Goal: Task Accomplishment & Management: Complete application form

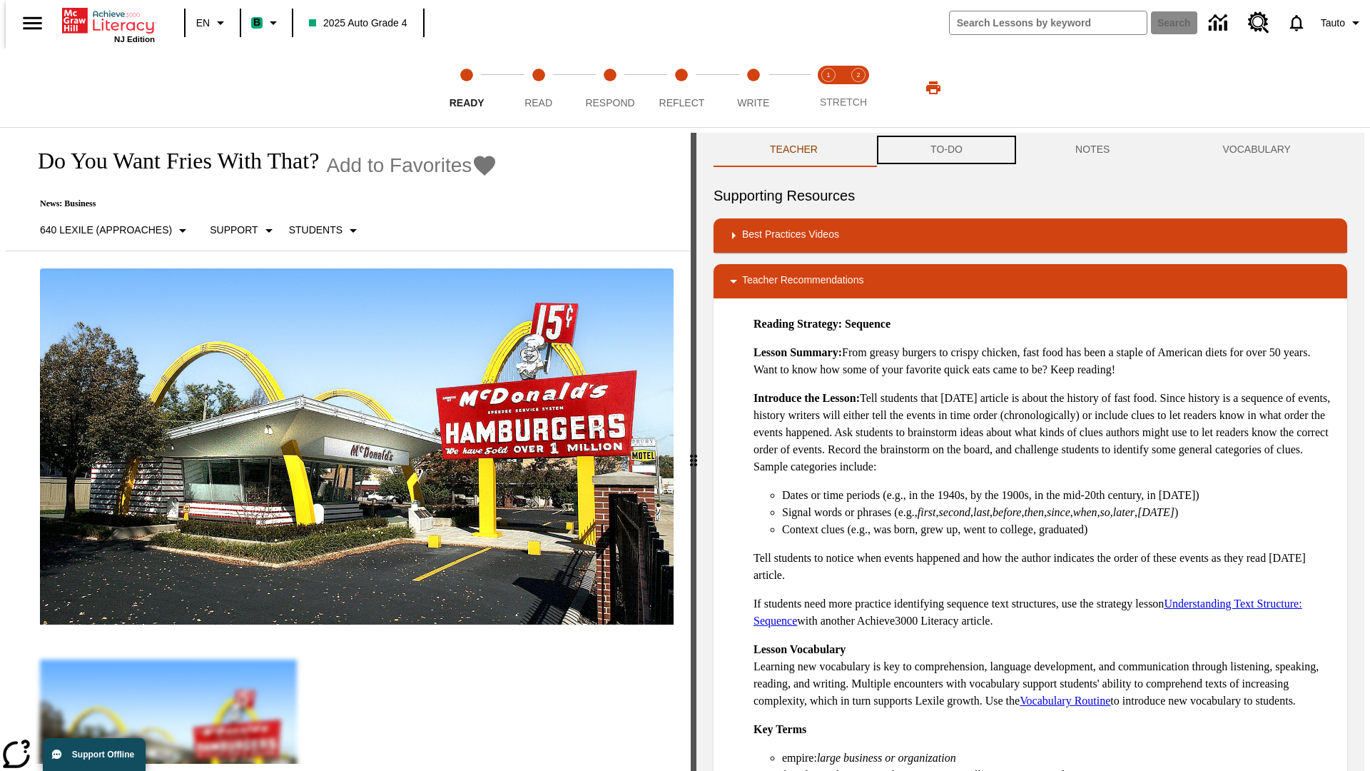
click at [945, 150] on button "TO-DO" at bounding box center [946, 150] width 145 height 34
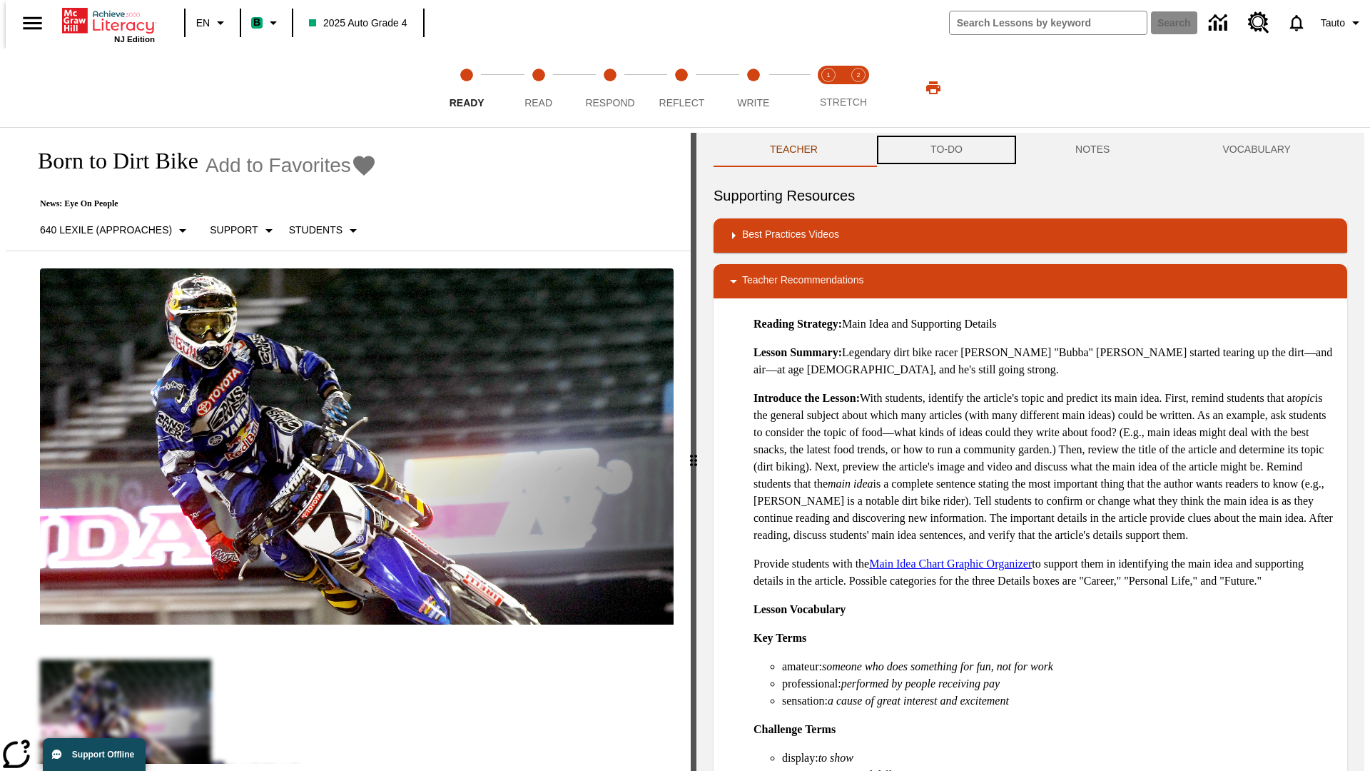
click at [945, 150] on button "TO-DO" at bounding box center [946, 150] width 145 height 34
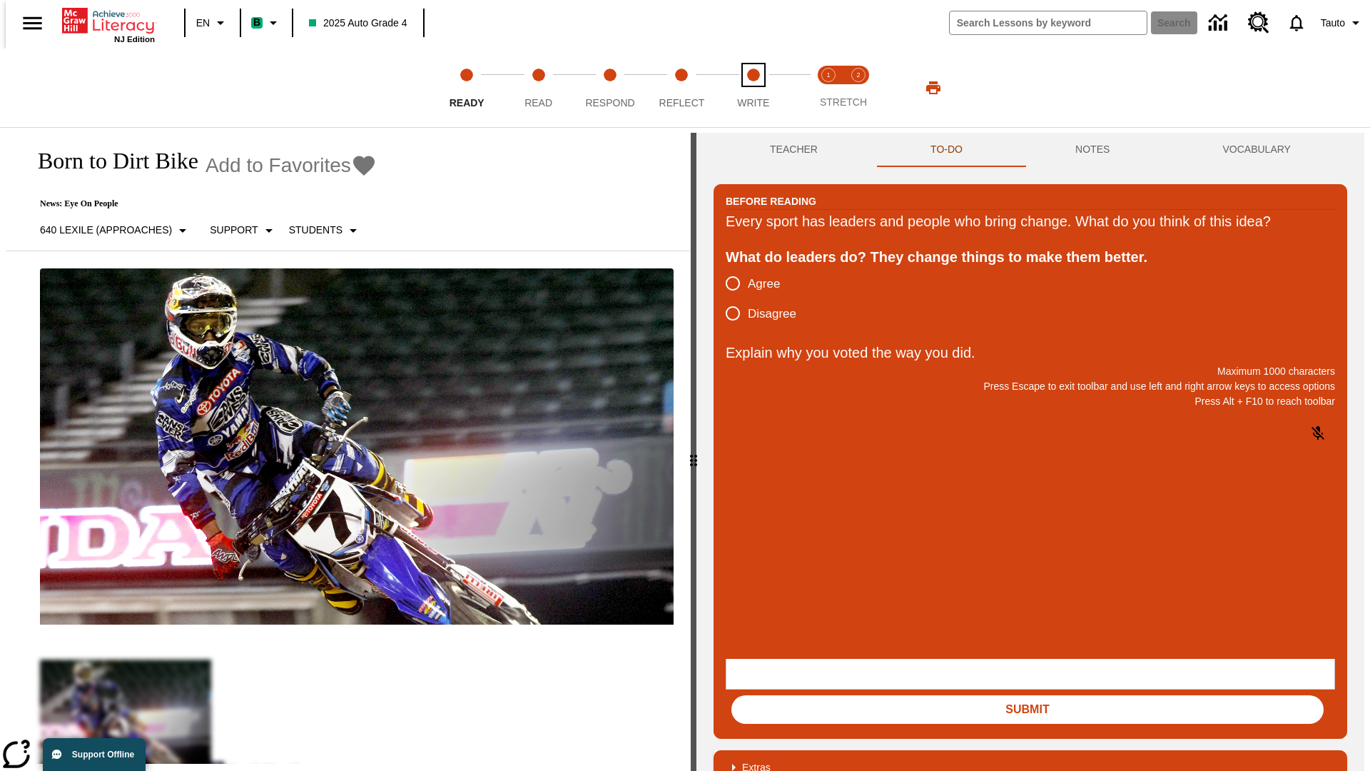
click at [753, 88] on span "Write" at bounding box center [753, 97] width 32 height 26
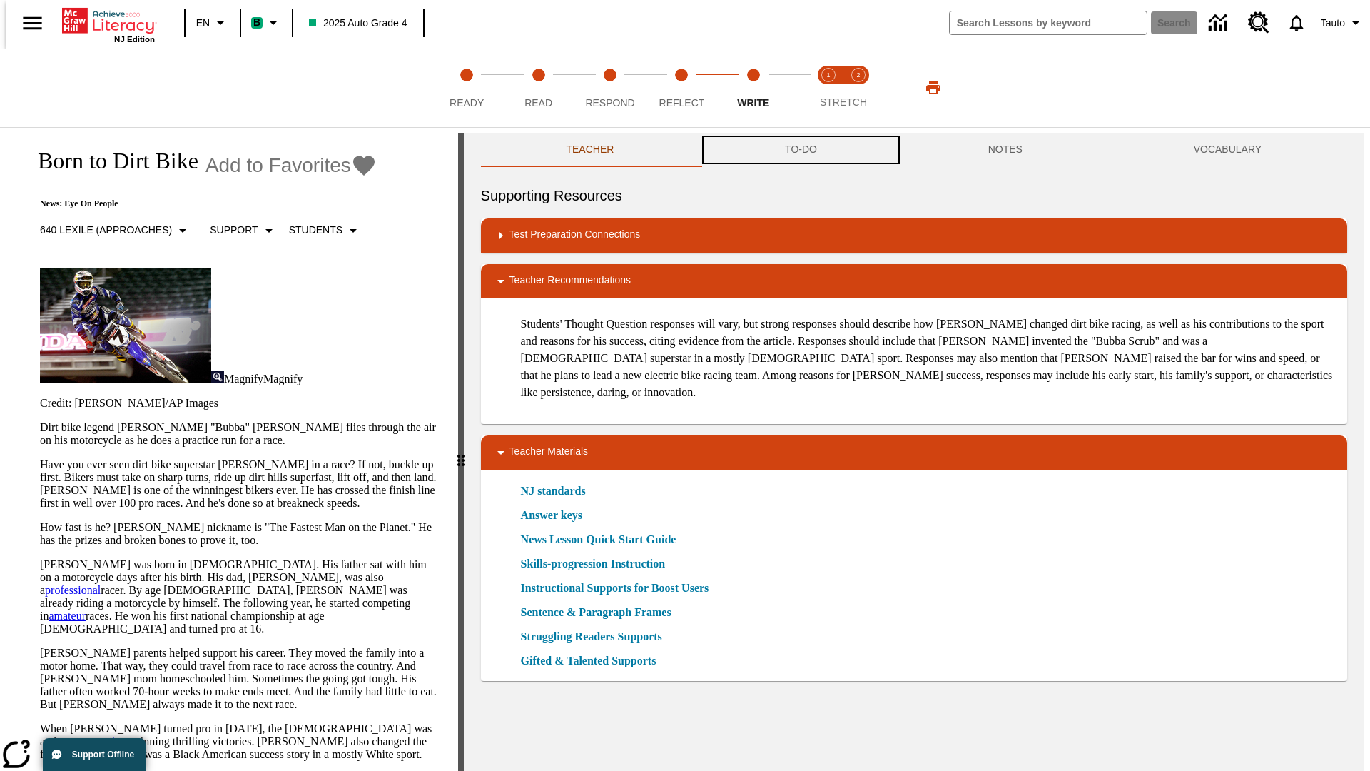
scroll to position [1, 0]
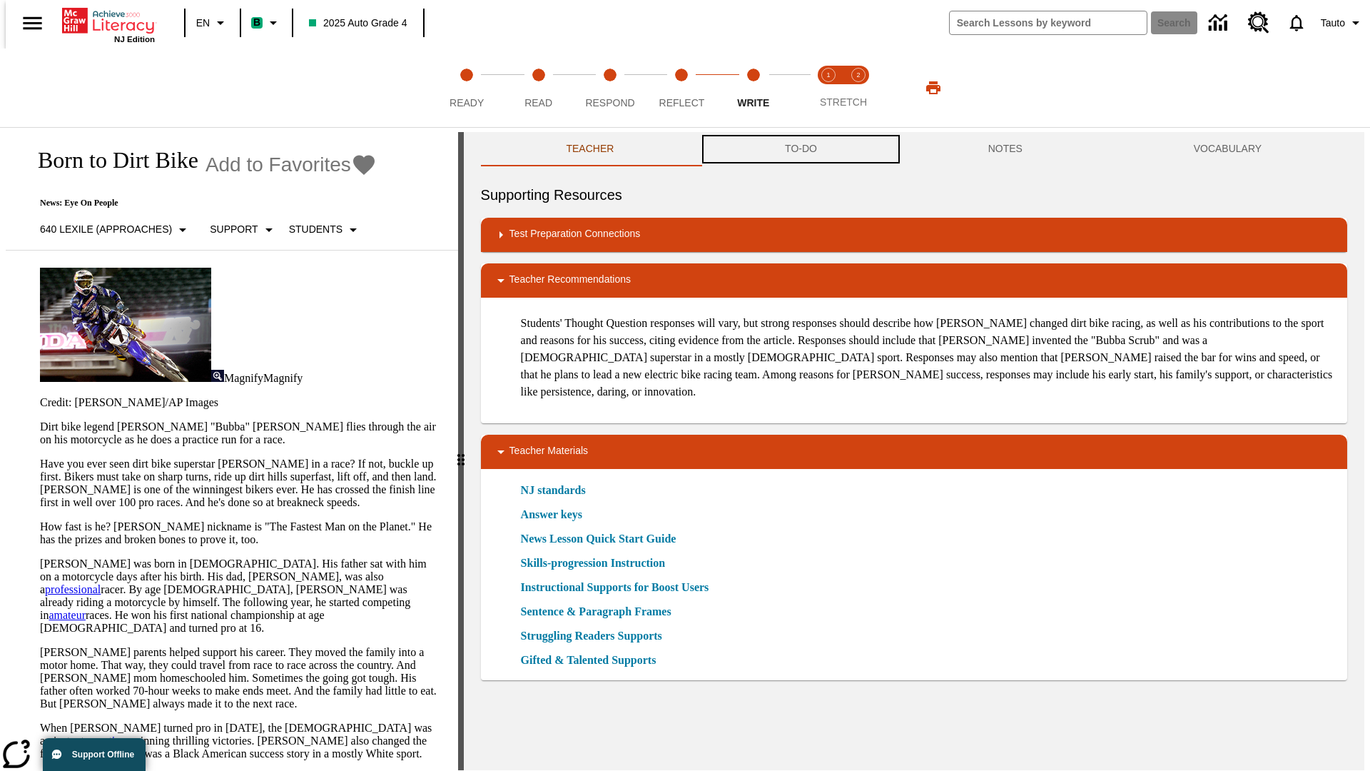
click at [800, 150] on button "TO-DO" at bounding box center [800, 149] width 203 height 34
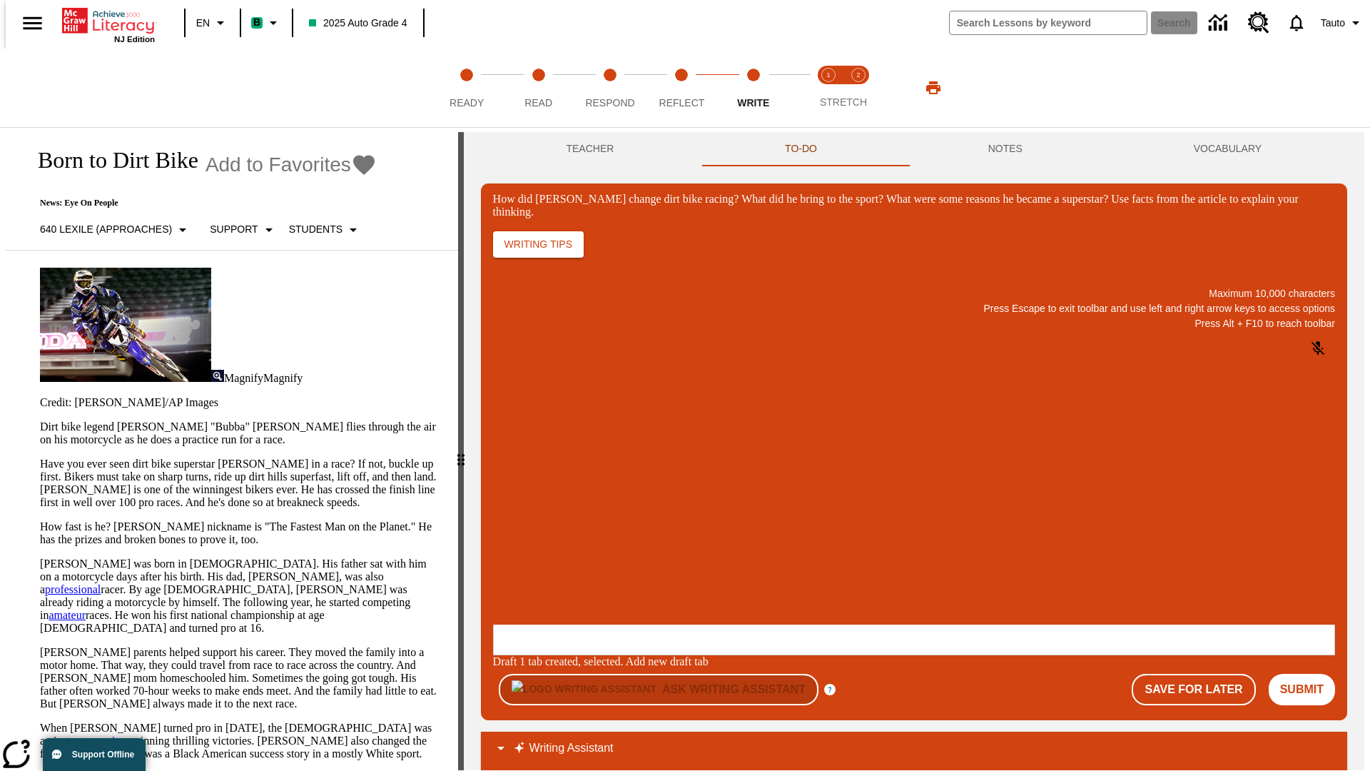
scroll to position [0, 0]
click at [1202, 674] on button "Save For Later" at bounding box center [1193, 689] width 123 height 31
